Goal: Find specific page/section: Find specific page/section

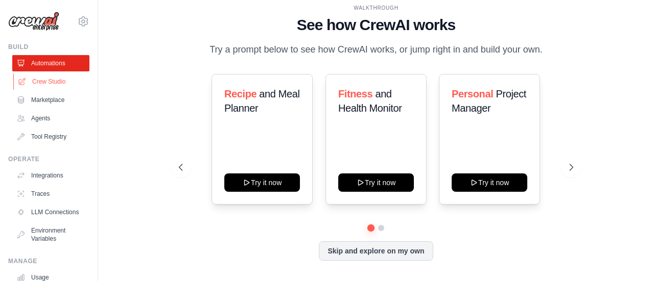
click at [52, 83] on link "Crew Studio" at bounding box center [51, 82] width 77 height 16
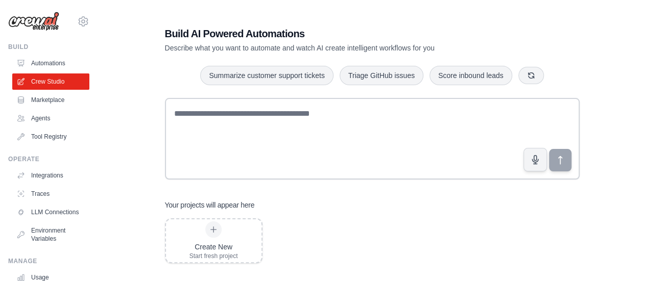
click at [529, 24] on div "Build AI Powered Automations Describe what you want to automate and watch AI cr…" at bounding box center [372, 204] width 439 height 388
